Goal: Transaction & Acquisition: Book appointment/travel/reservation

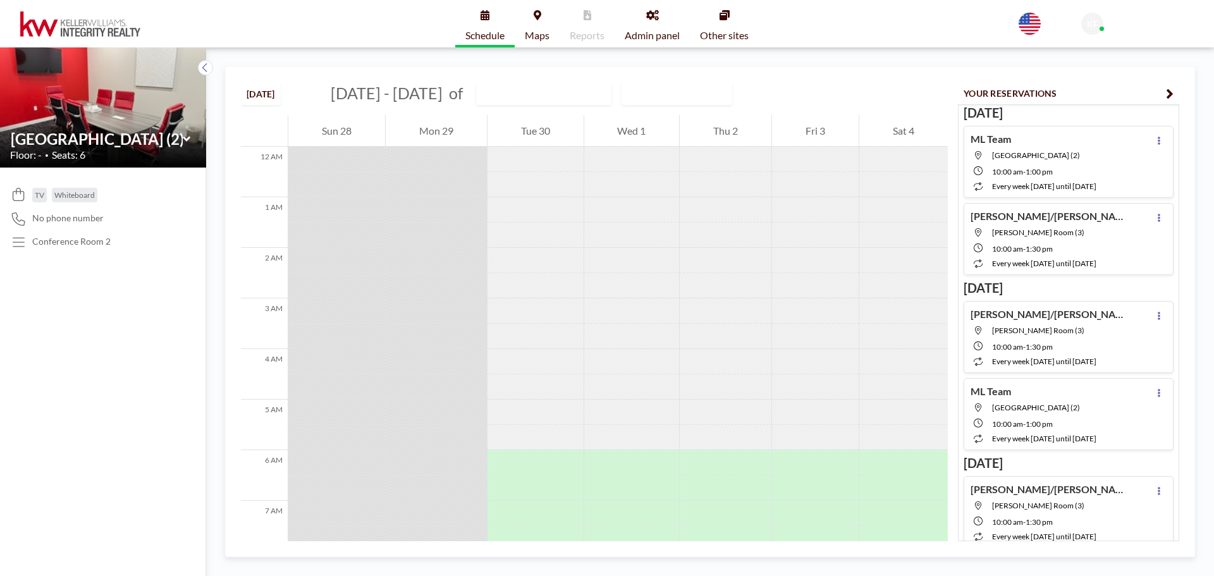
scroll to position [506, 0]
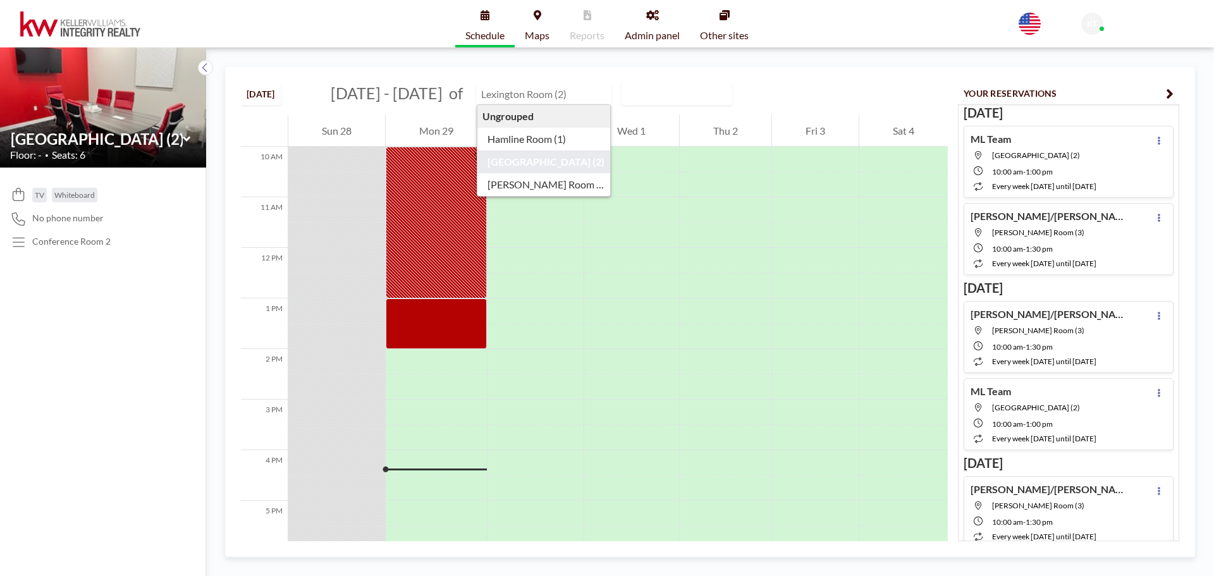
click at [497, 92] on input "text" at bounding box center [537, 93] width 121 height 21
type input "[GEOGRAPHIC_DATA] (2)"
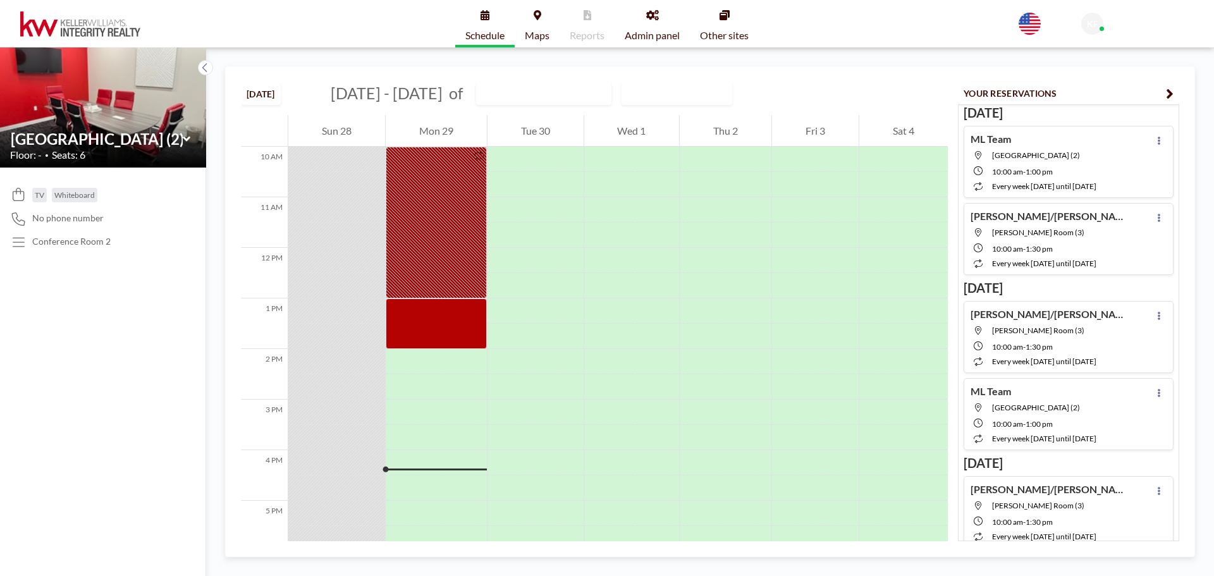
click at [146, 269] on div "TV Whiteboard No phone number Conference Room 2" at bounding box center [103, 371] width 206 height 408
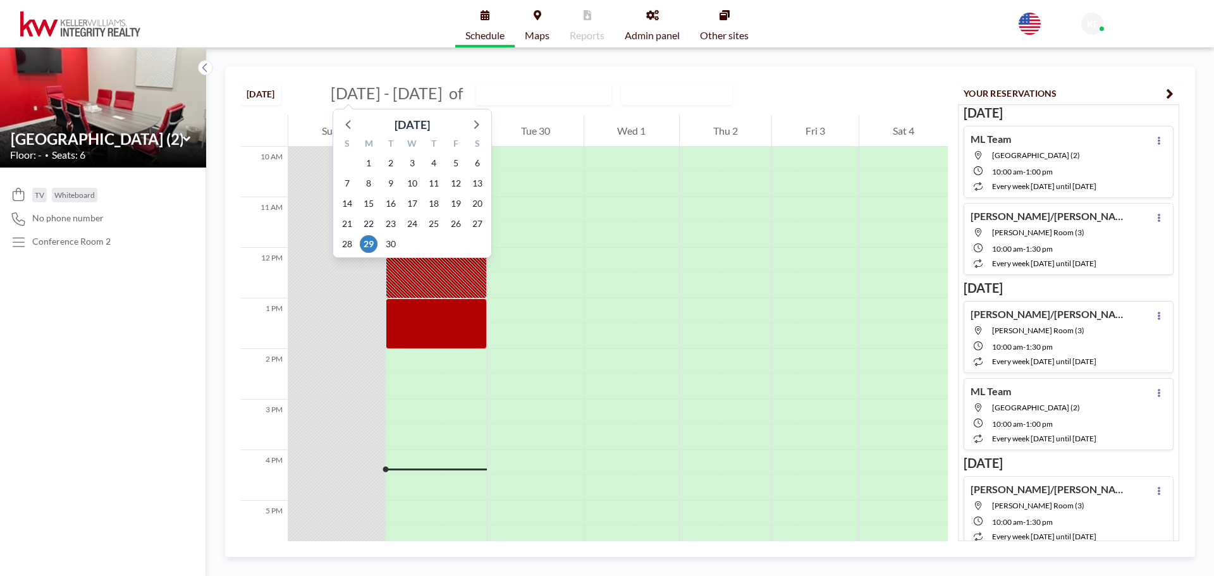
click at [398, 96] on span "[DATE] - [DATE]" at bounding box center [387, 92] width 112 height 19
click at [475, 122] on icon at bounding box center [476, 124] width 5 height 9
click at [460, 161] on span "3" at bounding box center [456, 163] width 18 height 18
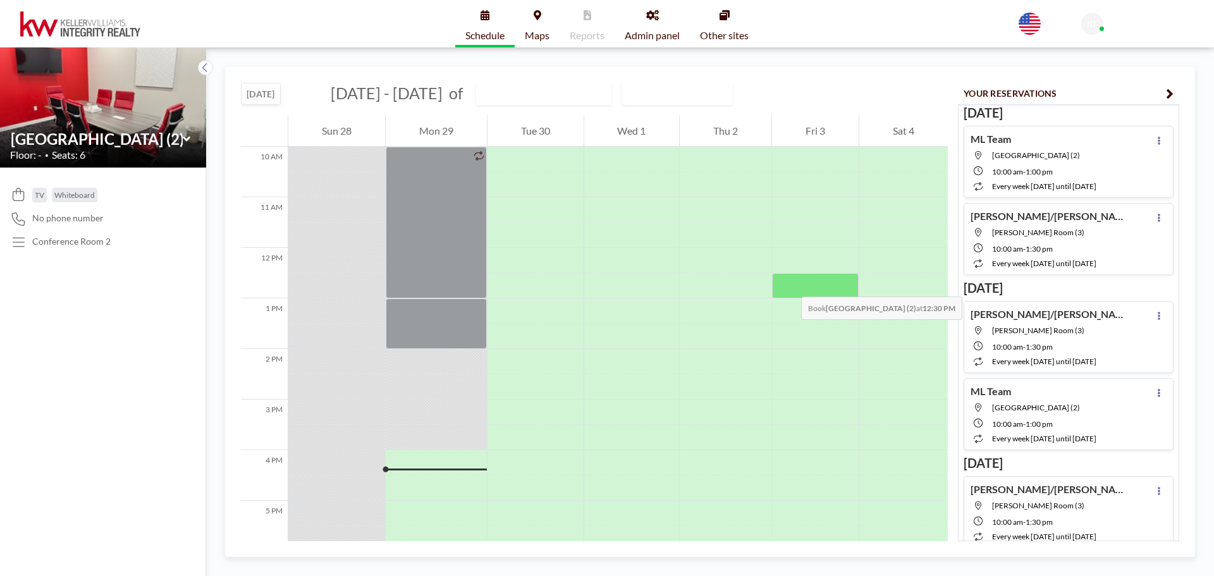
click at [788, 284] on div at bounding box center [815, 285] width 87 height 25
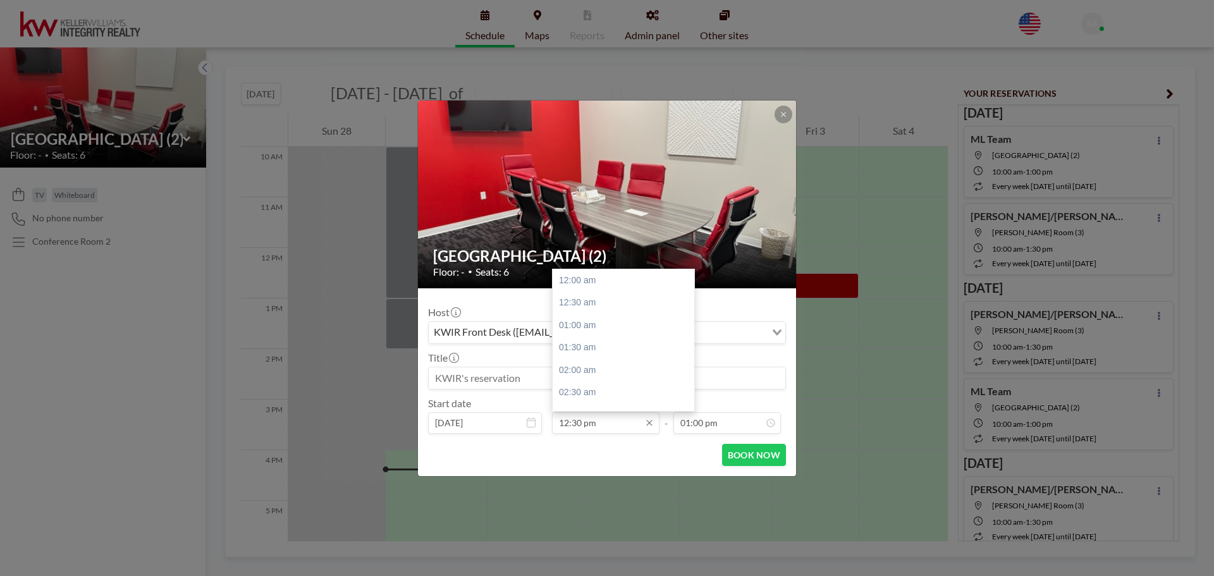
scroll to position [563, 0]
click at [609, 425] on input "12:30 pm" at bounding box center [605, 422] width 107 height 21
click at [581, 416] on input "12:30 pm" at bounding box center [605, 422] width 107 height 21
type input "12:45 pm"
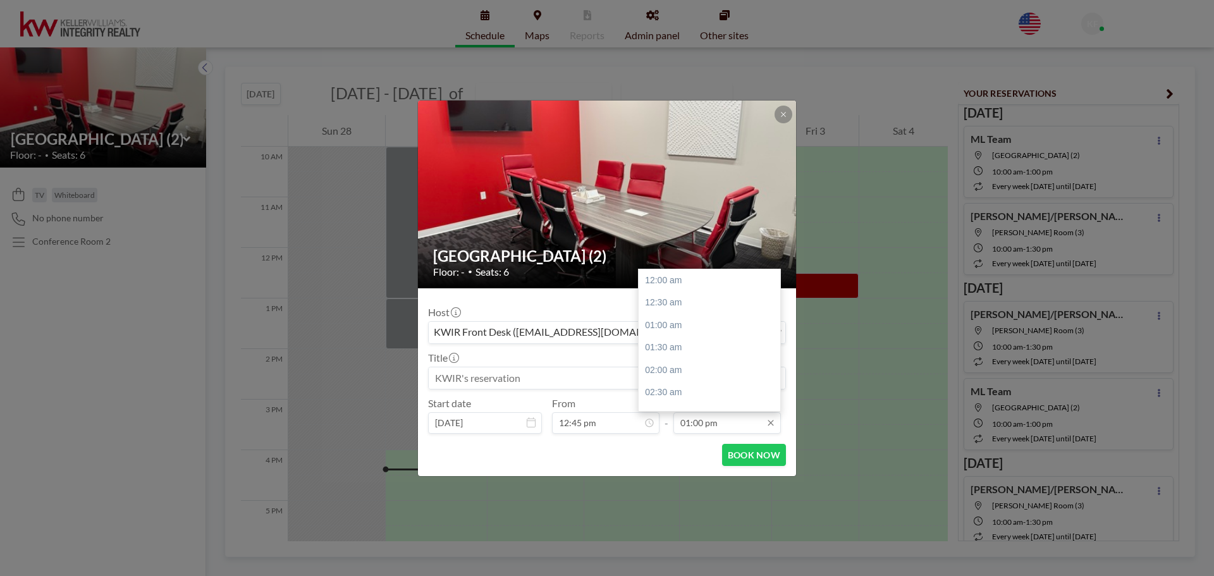
scroll to position [585, 0]
click at [701, 421] on input "01:00 pm" at bounding box center [726, 422] width 107 height 21
type input "01:45 pm"
click at [548, 379] on input at bounding box center [607, 377] width 356 height 21
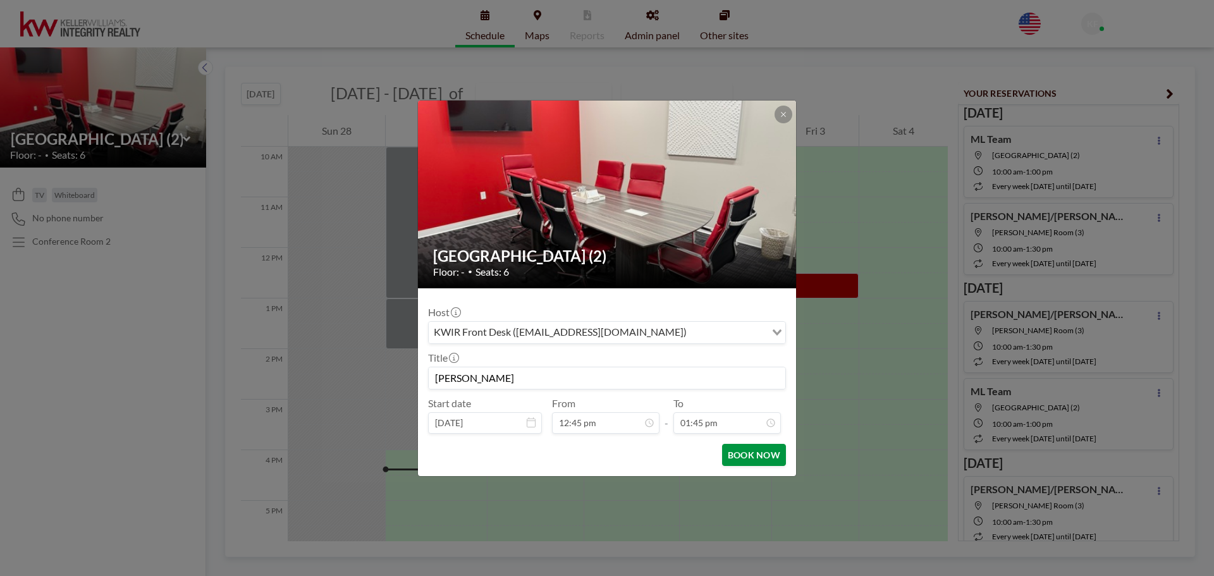
type input "[PERSON_NAME]"
click at [752, 455] on button "BOOK NOW" at bounding box center [754, 455] width 64 height 22
